Goal: Obtain resource: Download file/media

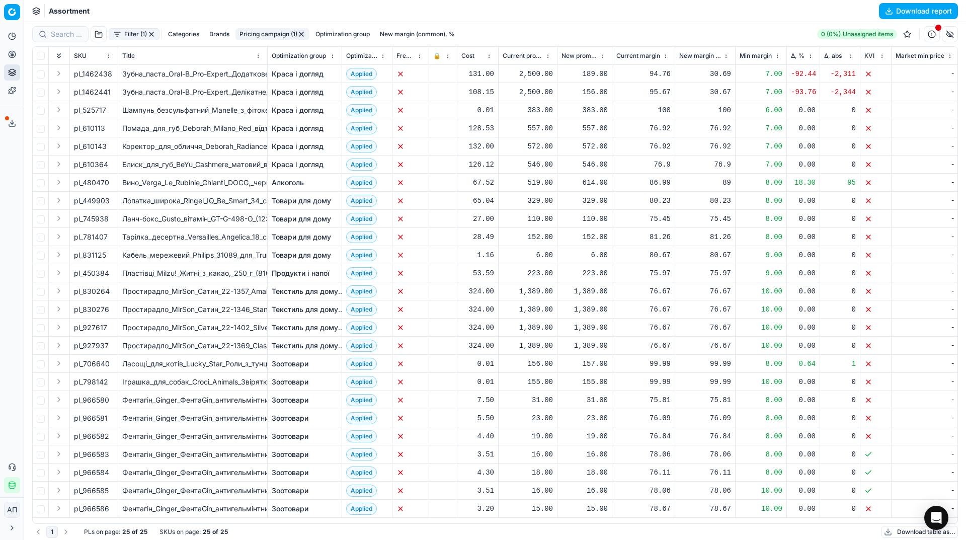
click at [5, 212] on div "Analytics Pricing Product portfolio Templates Export service 38 Contact support…" at bounding box center [12, 260] width 24 height 473
click at [152, 34] on button "button" at bounding box center [151, 34] width 8 height 8
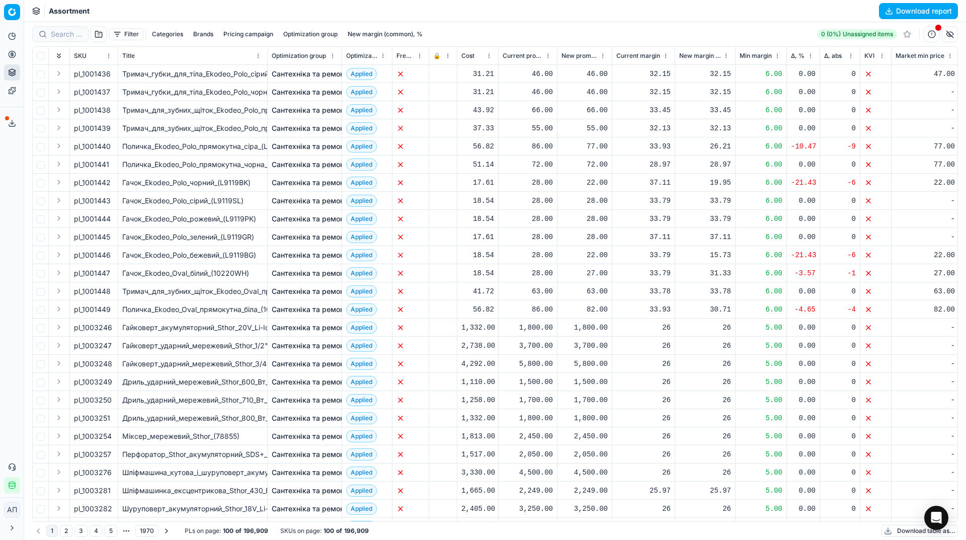
click at [899, 15] on button "Download report" at bounding box center [918, 11] width 79 height 16
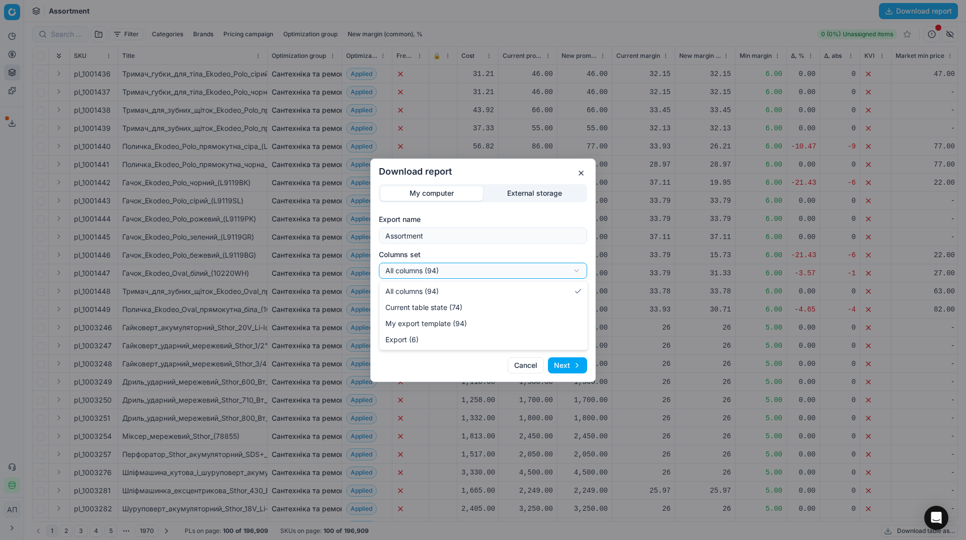
click at [486, 271] on div "Download report My computer External storage Export name Assortment Columns set…" at bounding box center [483, 270] width 966 height 540
select select "table"
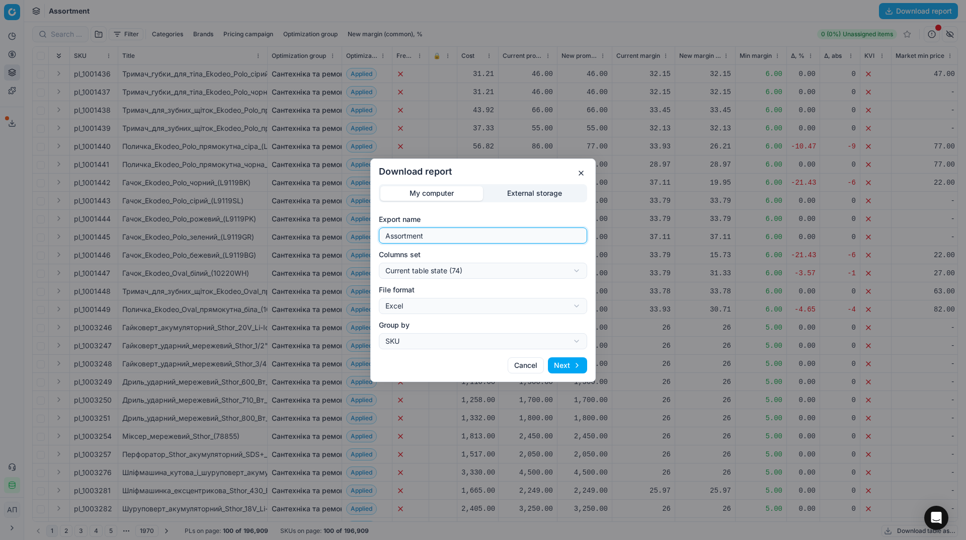
click at [473, 241] on input "Assortment" at bounding box center [482, 235] width 199 height 15
type input "Assortment [DATE] - 1"
click at [570, 367] on button "Next" at bounding box center [567, 365] width 39 height 16
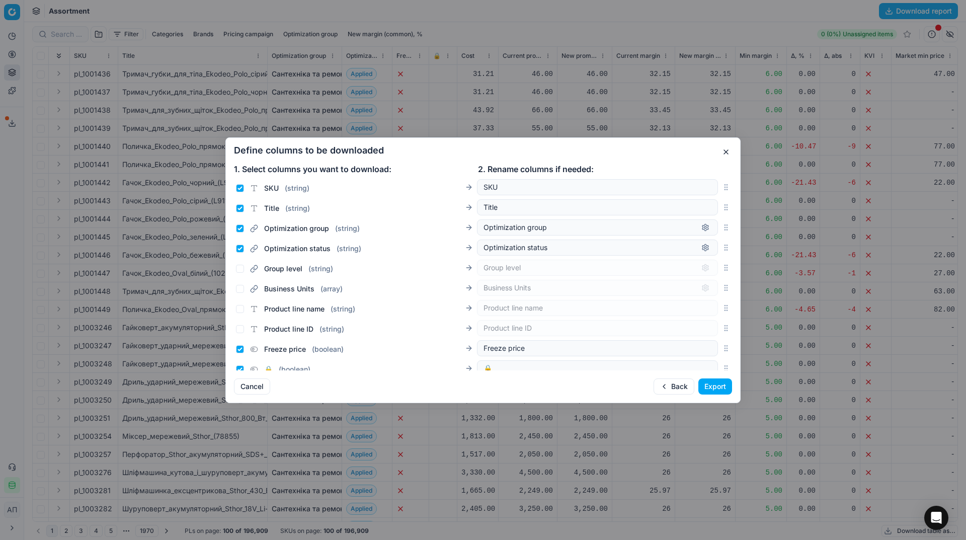
click at [711, 393] on button "Export" at bounding box center [715, 386] width 34 height 16
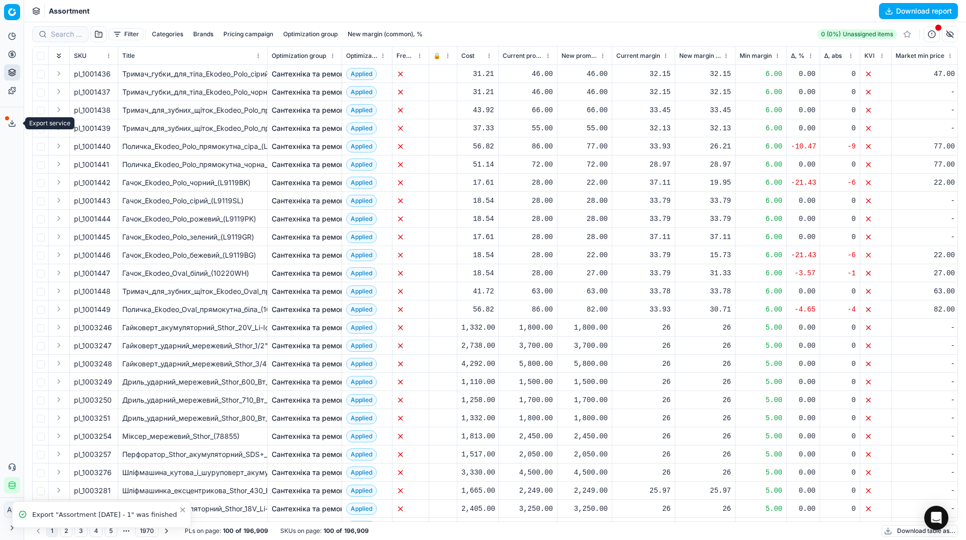
click at [14, 125] on icon at bounding box center [12, 123] width 8 height 8
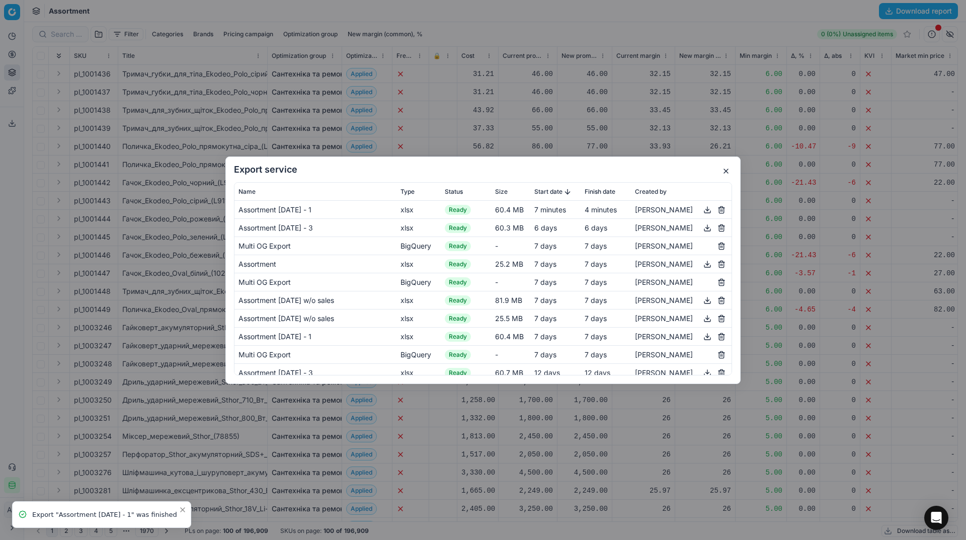
click at [701, 207] on button "button" at bounding box center [707, 209] width 12 height 12
click at [726, 169] on button "button" at bounding box center [726, 171] width 12 height 12
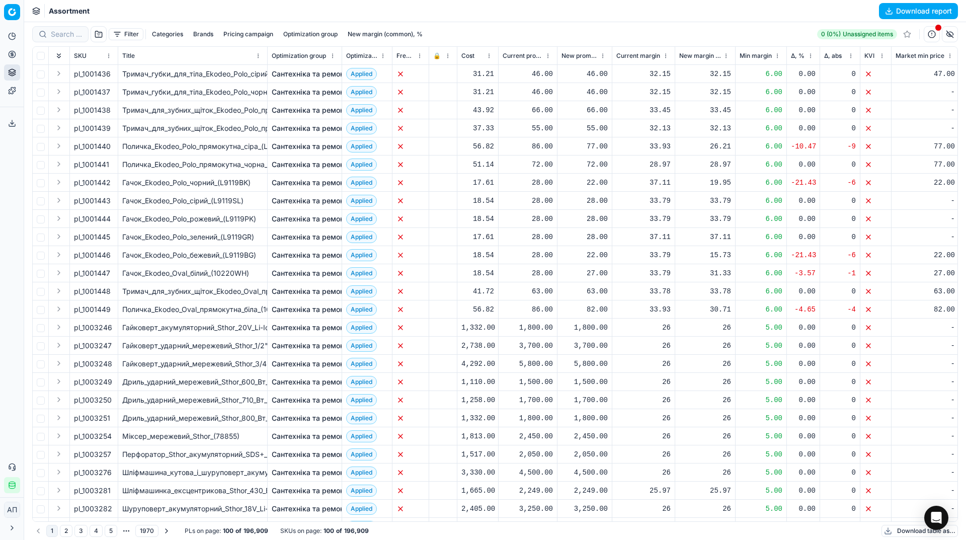
click at [12, 263] on div "Analytics Pricing Product portfolio Templates Export service 39 Contact support…" at bounding box center [12, 260] width 24 height 473
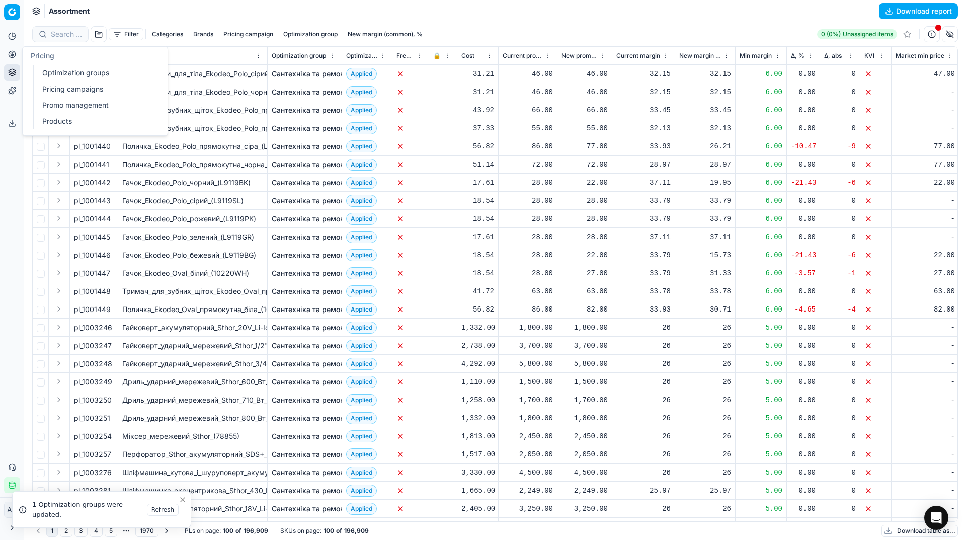
click at [45, 75] on link "Optimization groups" at bounding box center [96, 73] width 117 height 14
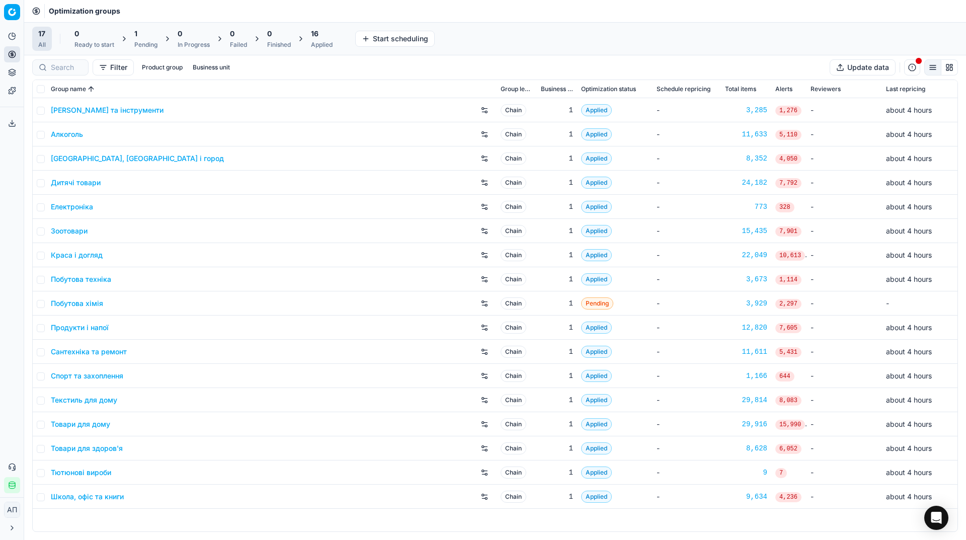
click at [0, 249] on div "Analytics Pricing Product portfolio Templates Export service 39 Contact support…" at bounding box center [12, 260] width 24 height 473
click at [84, 303] on link "Побутова хімія" at bounding box center [77, 303] width 52 height 10
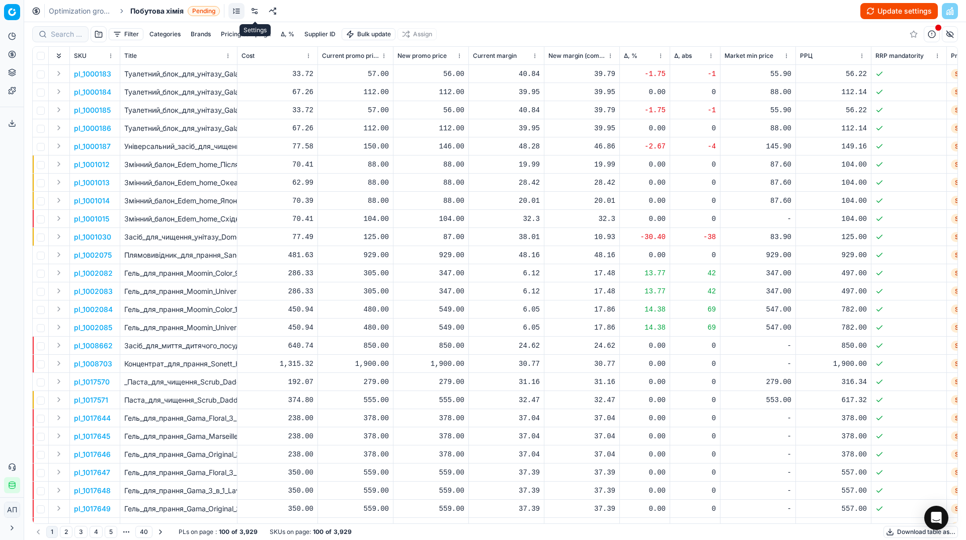
click at [253, 15] on link at bounding box center [255, 11] width 16 height 16
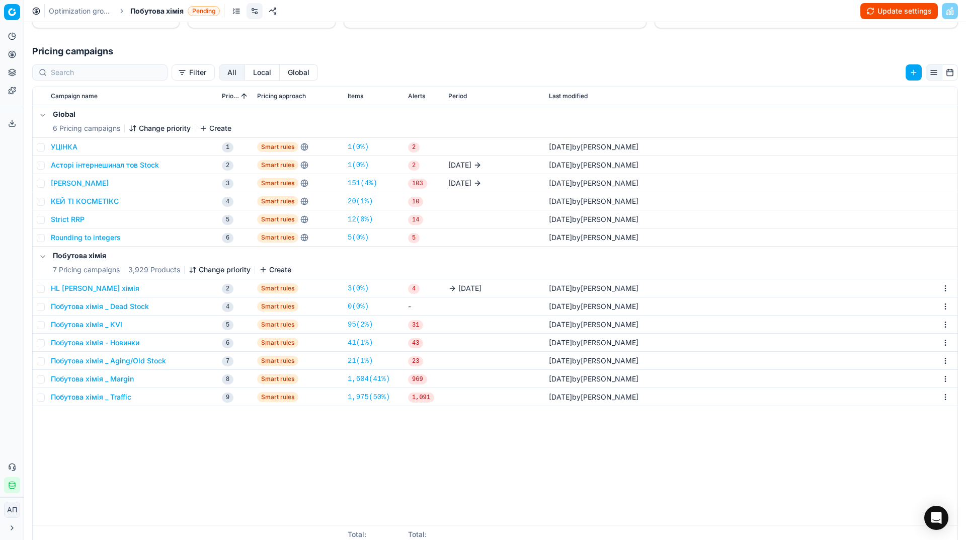
scroll to position [155, 0]
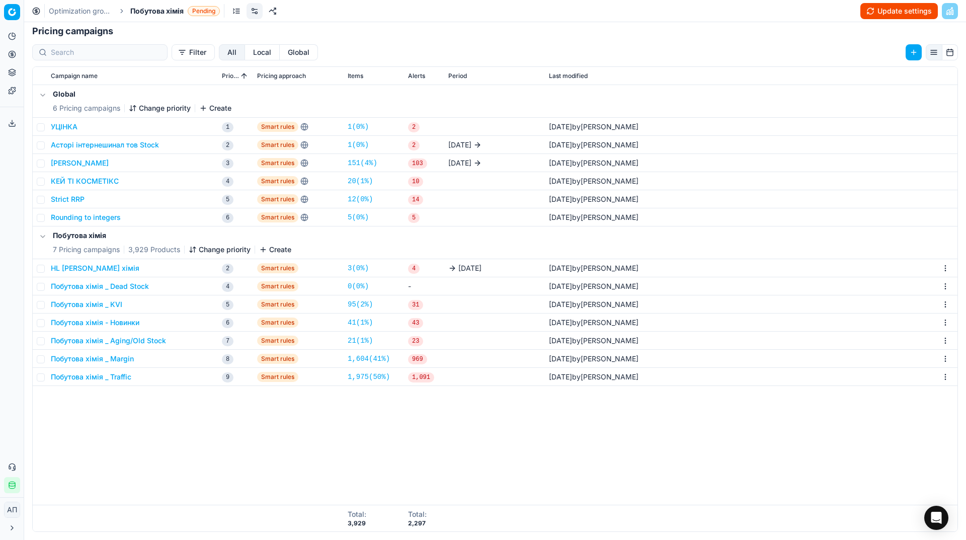
click at [103, 472] on div "Global 6 Pricing campaigns Change priority Create УЦІНКА 1 Smart rules 1 ( 0% )…" at bounding box center [495, 295] width 925 height 420
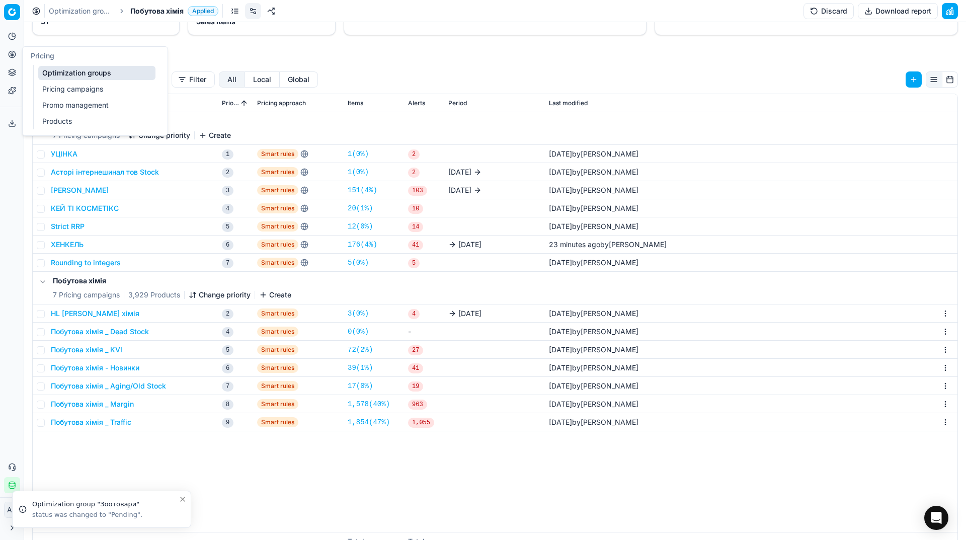
click at [63, 74] on link "Optimization groups" at bounding box center [96, 73] width 117 height 14
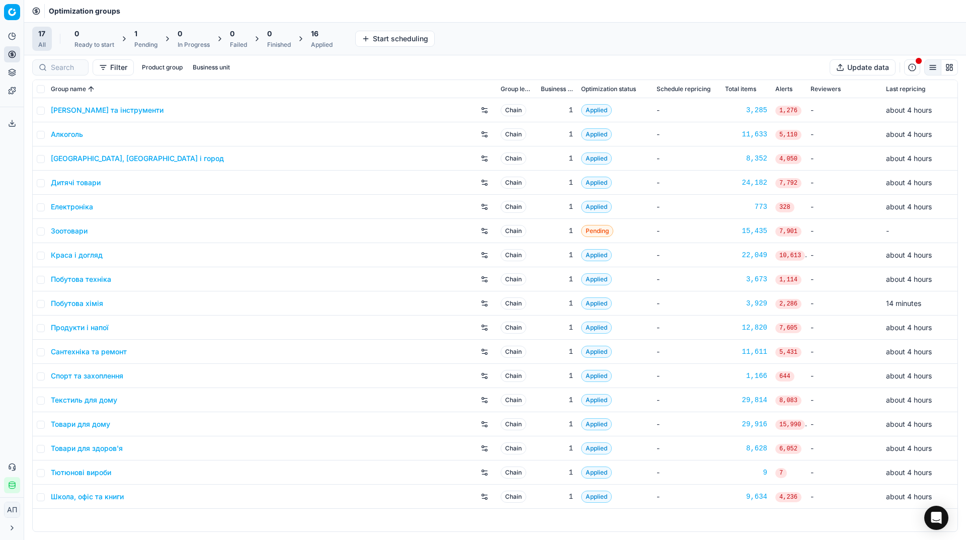
click at [0, 248] on div "Analytics Pricing Product portfolio Templates Export service 39 Contact support…" at bounding box center [12, 260] width 24 height 473
click at [77, 232] on link "Зоотовари" at bounding box center [69, 231] width 37 height 10
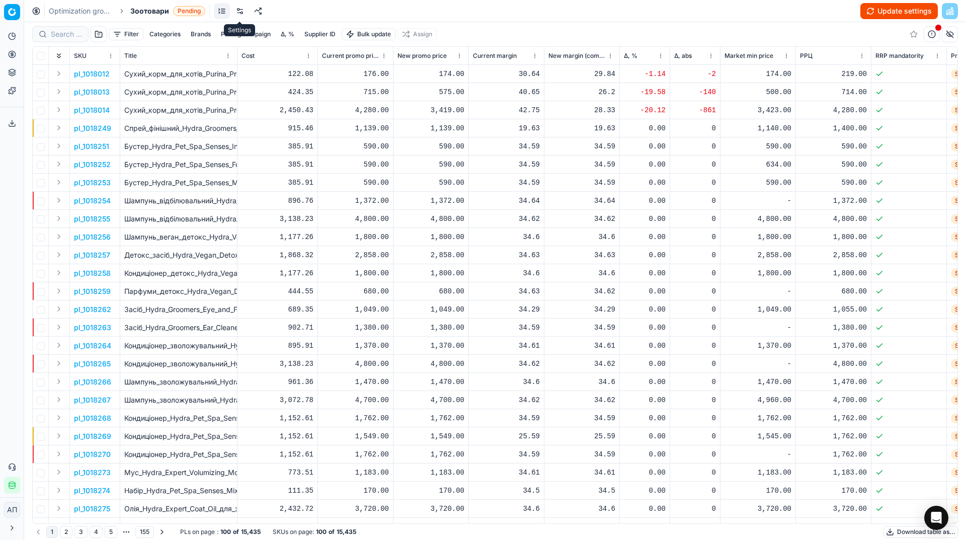
click at [239, 14] on link at bounding box center [240, 11] width 16 height 16
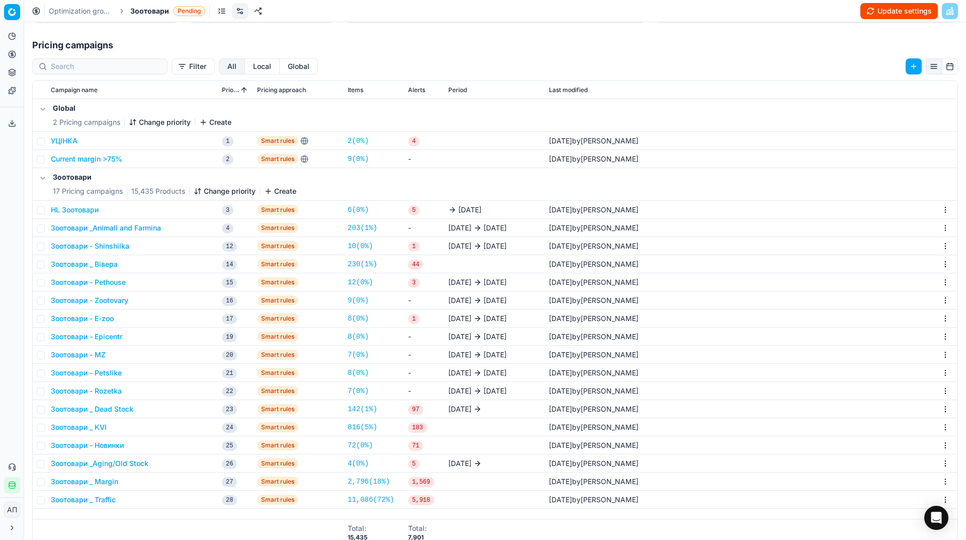
scroll to position [155, 0]
